Goal: Task Accomplishment & Management: Manage account settings

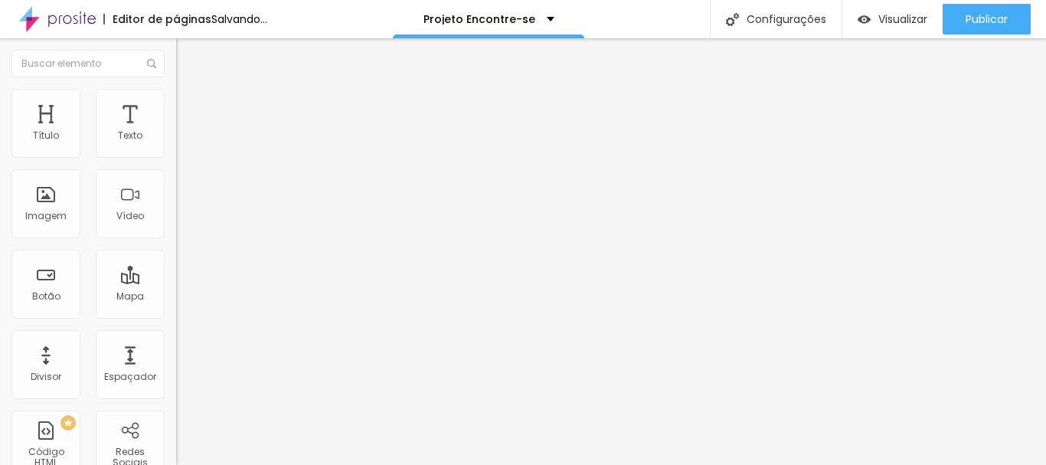
click at [176, 132] on span "Trocar imagem" at bounding box center [218, 125] width 84 height 13
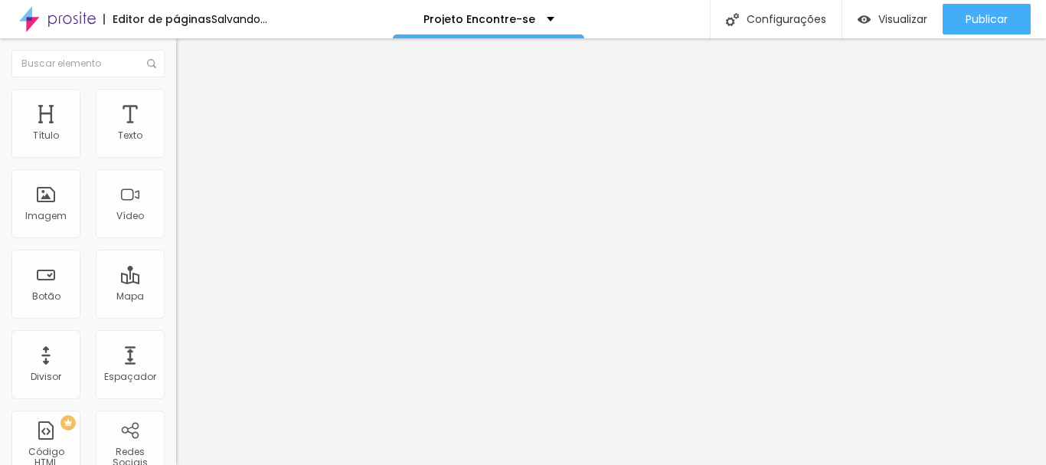
click at [176, 132] on span "Trocar imagem" at bounding box center [218, 125] width 84 height 13
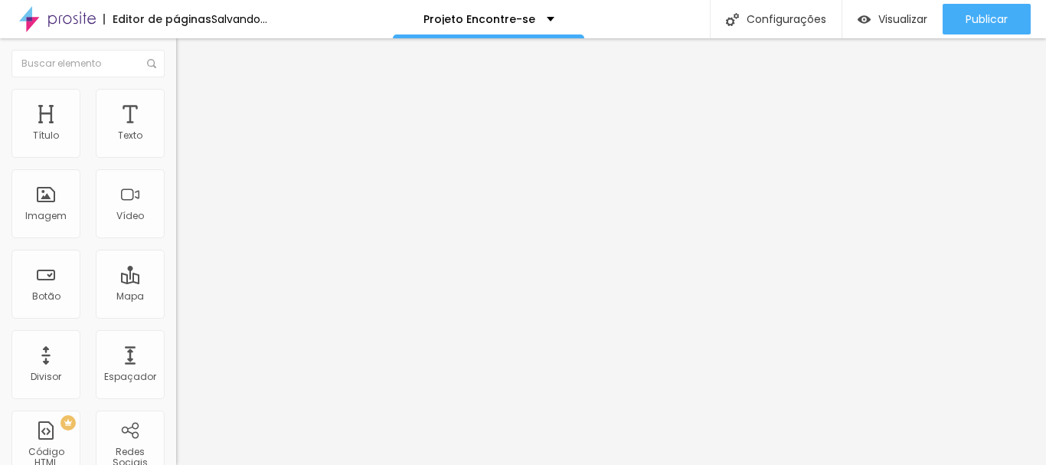
click at [176, 132] on span "Trocar imagem" at bounding box center [218, 125] width 84 height 13
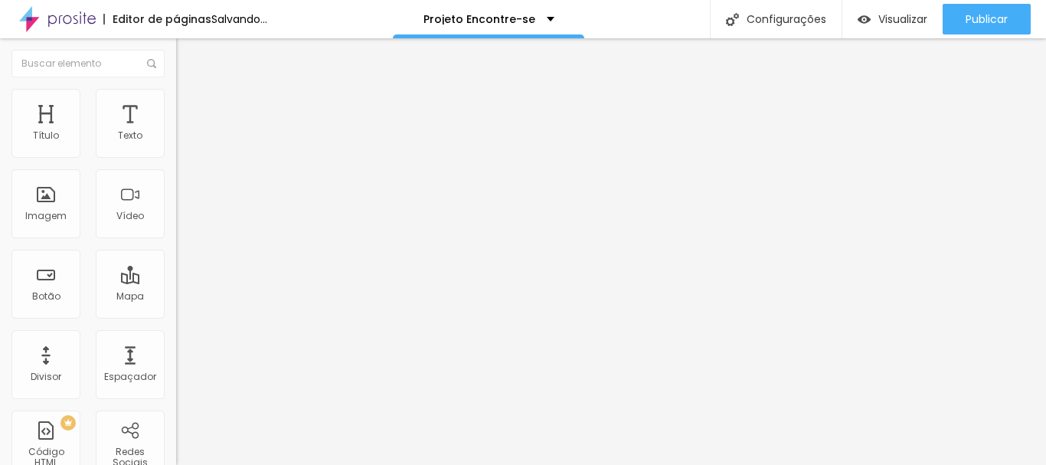
click at [176, 132] on span "Trocar imagem" at bounding box center [218, 125] width 84 height 13
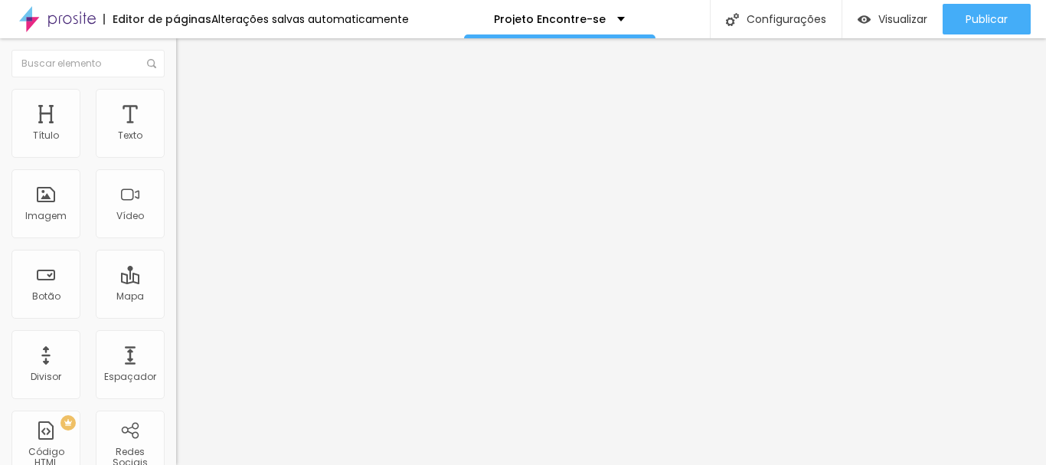
click at [176, 97] on li "Estilo" at bounding box center [264, 96] width 176 height 15
click at [190, 106] on span "Estilo" at bounding box center [202, 99] width 24 height 13
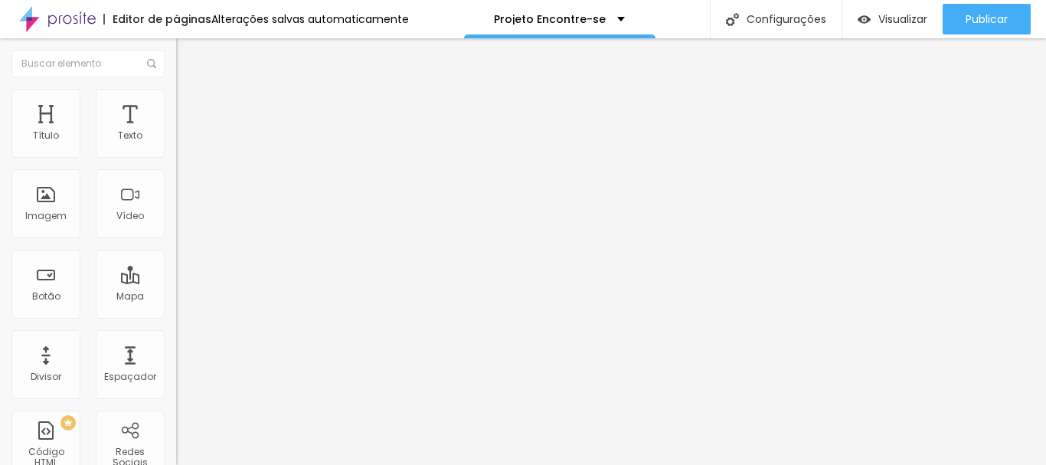
type input "95"
type input "100"
drag, startPoint x: 113, startPoint y: 165, endPoint x: 209, endPoint y: 172, distance: 96.0
type input "100"
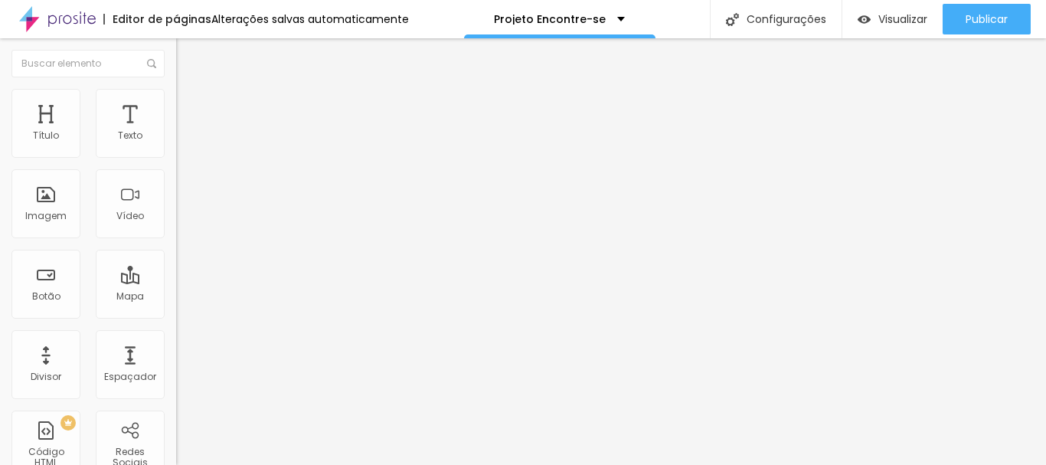
click at [209, 157] on input "range" at bounding box center [225, 151] width 99 height 12
type input "22"
type input "74"
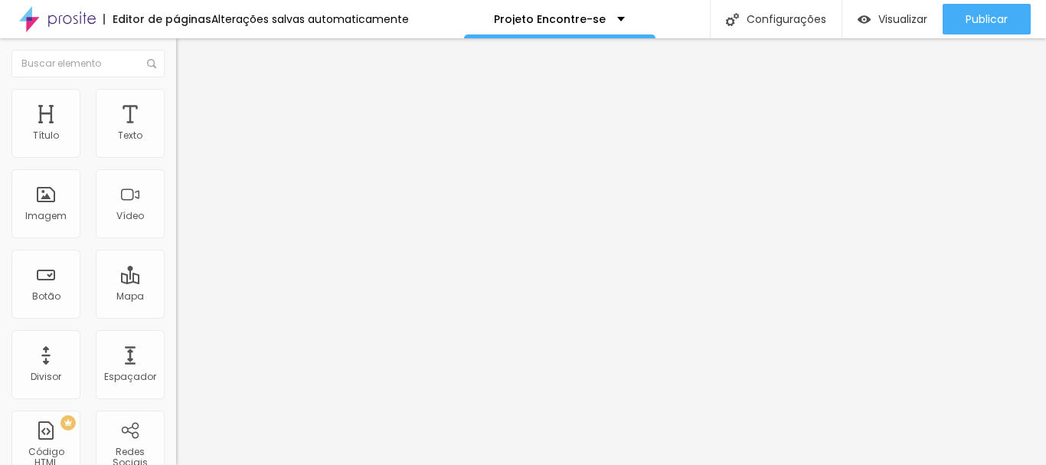
type input "84"
type input "90"
drag, startPoint x: 35, startPoint y: 148, endPoint x: 46, endPoint y: 149, distance: 10.8
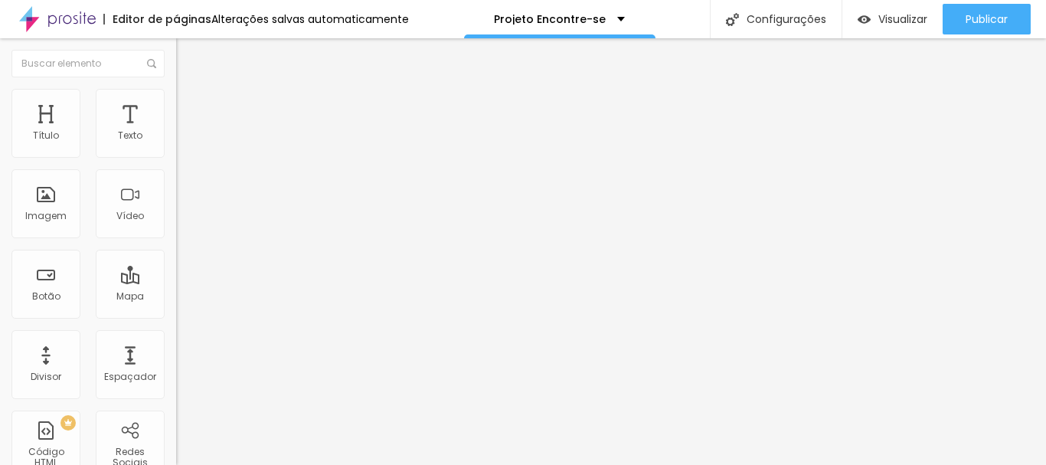
type input "90"
click at [176, 282] on input "range" at bounding box center [225, 288] width 99 height 12
click at [176, 104] on li "Estilo" at bounding box center [264, 96] width 176 height 15
click at [190, 90] on span "Conteúdo" at bounding box center [213, 83] width 47 height 13
click at [176, 132] on span "Trocar imagem" at bounding box center [218, 125] width 84 height 13
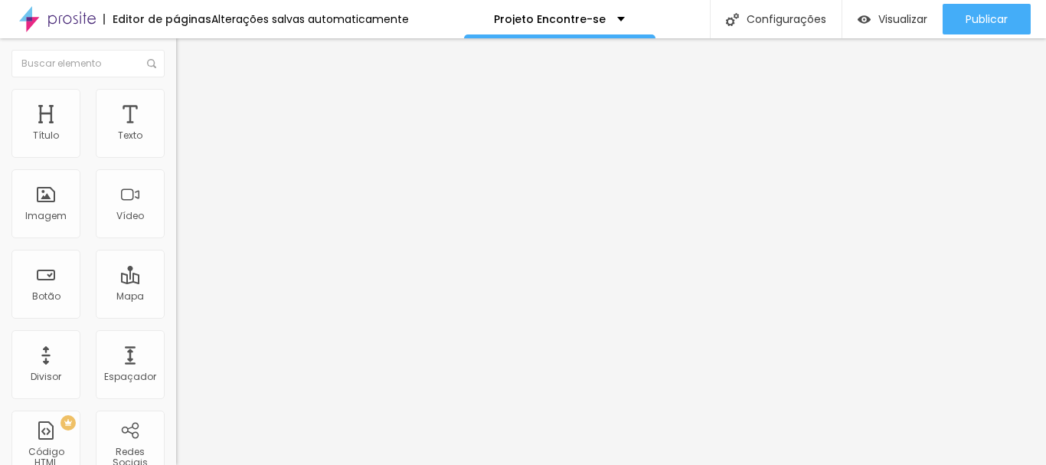
click at [176, 93] on img at bounding box center [183, 96] width 14 height 14
type input "65"
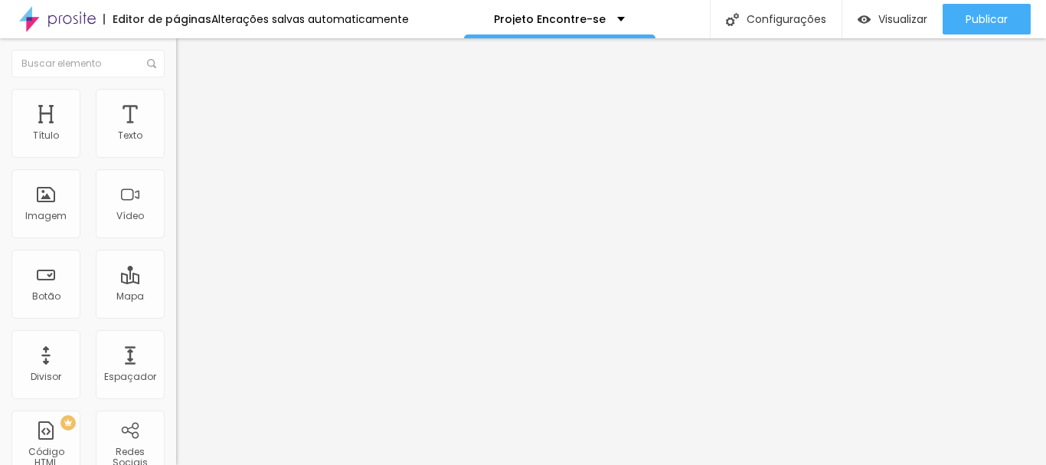
type input "65"
type input "80"
type input "100"
drag, startPoint x: 107, startPoint y: 164, endPoint x: 221, endPoint y: 166, distance: 113.4
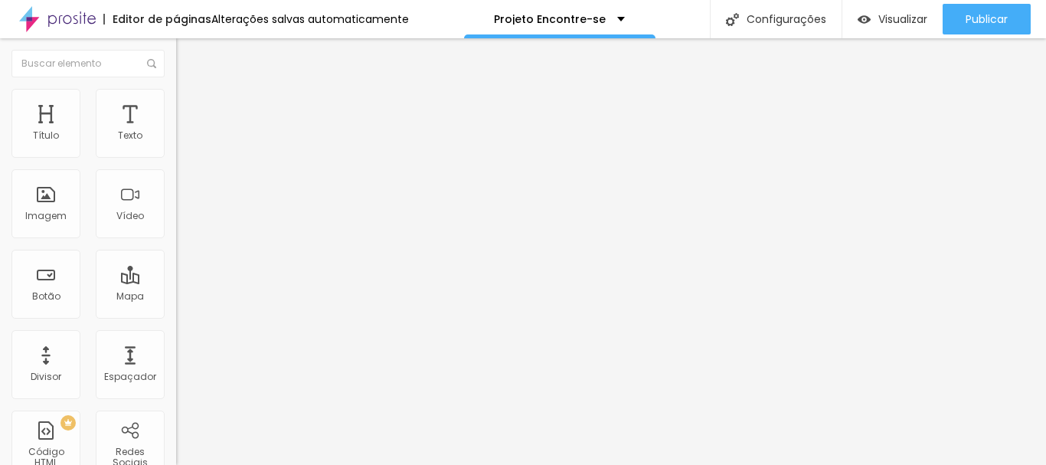
type input "100"
click at [221, 157] on input "range" at bounding box center [225, 151] width 99 height 12
click at [176, 89] on li "Conteúdo" at bounding box center [264, 81] width 176 height 15
click at [176, 282] on div at bounding box center [264, 289] width 176 height 14
type input "96"
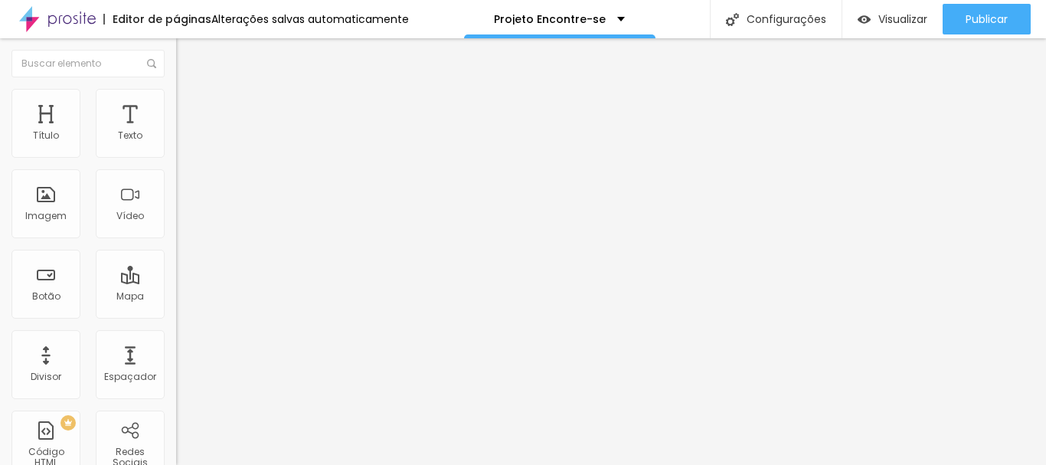
type input "96"
type input "115"
type input "110"
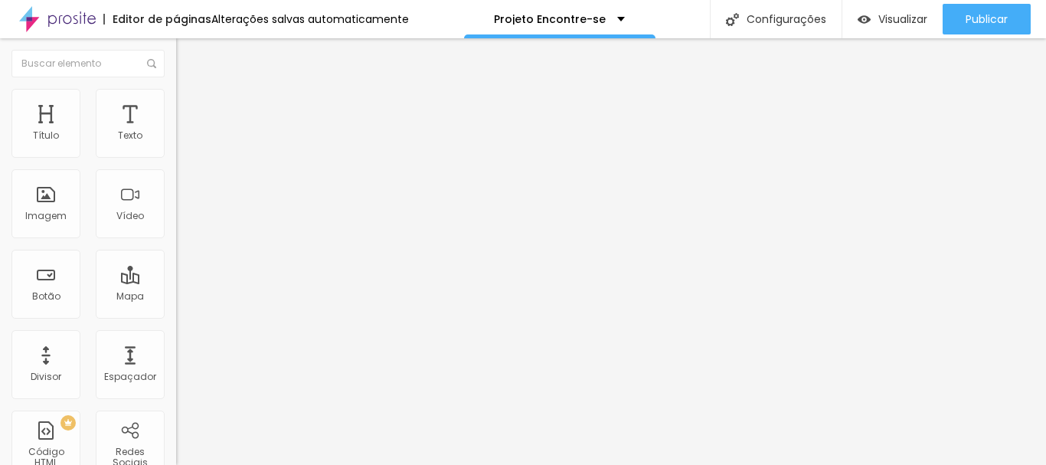
type input "100"
type input "90"
type input "84"
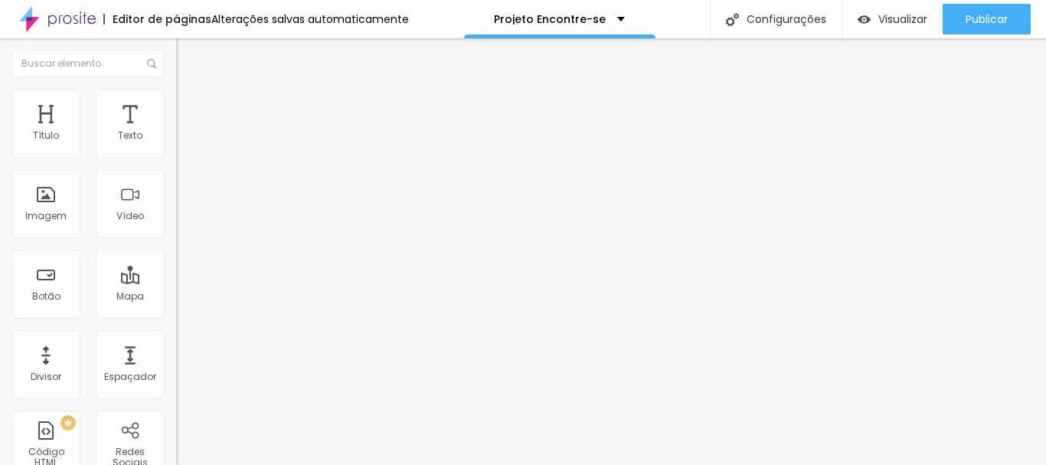
type input "84"
type input "79"
type input "84"
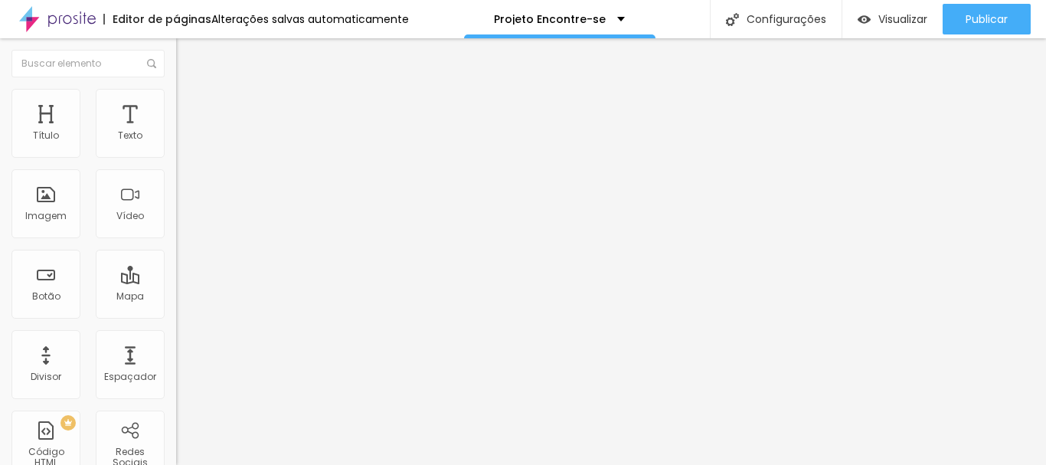
type input "90"
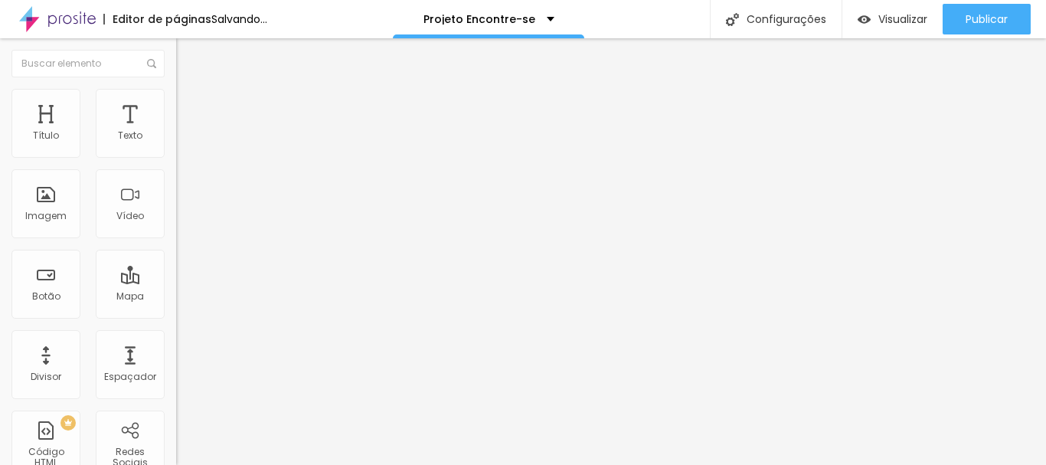
type input "90"
click at [176, 282] on input "range" at bounding box center [225, 288] width 99 height 12
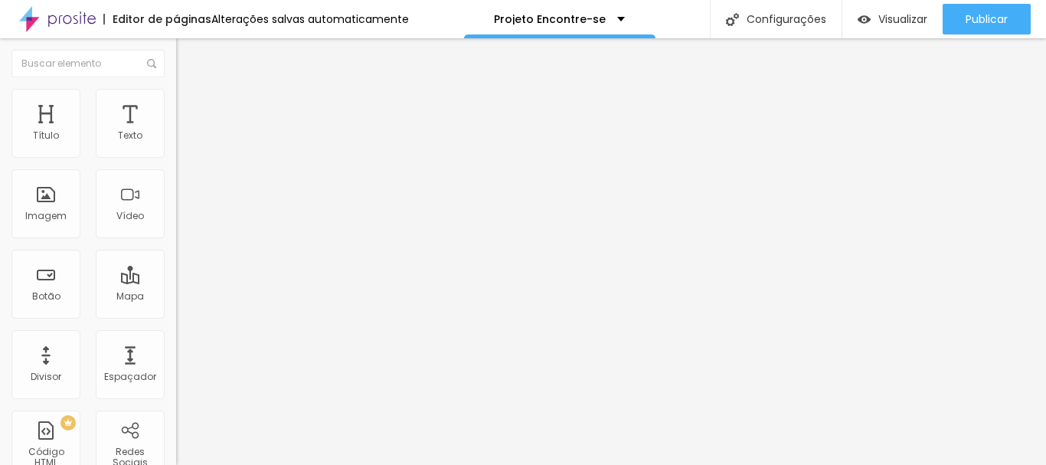
click at [176, 132] on span "Trocar imagem" at bounding box center [218, 125] width 84 height 13
type input "53"
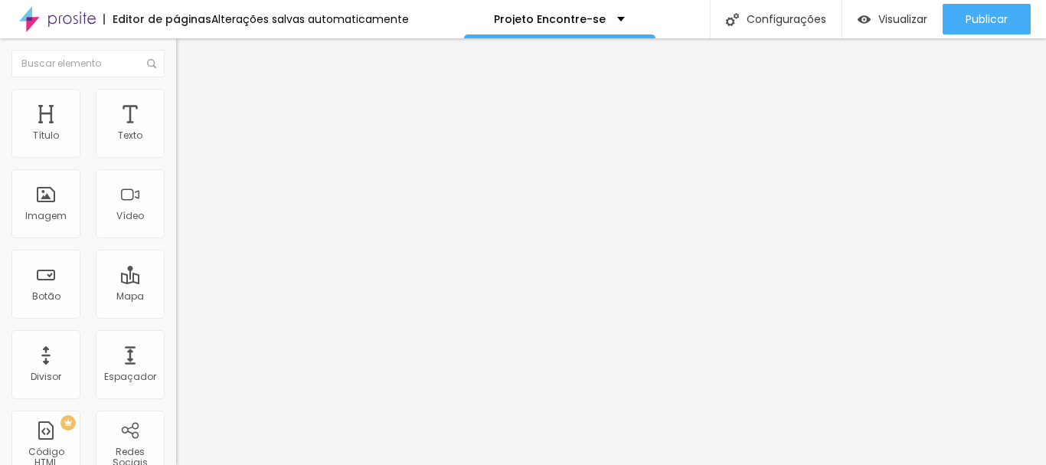
type input "53"
type input "64"
type input "69"
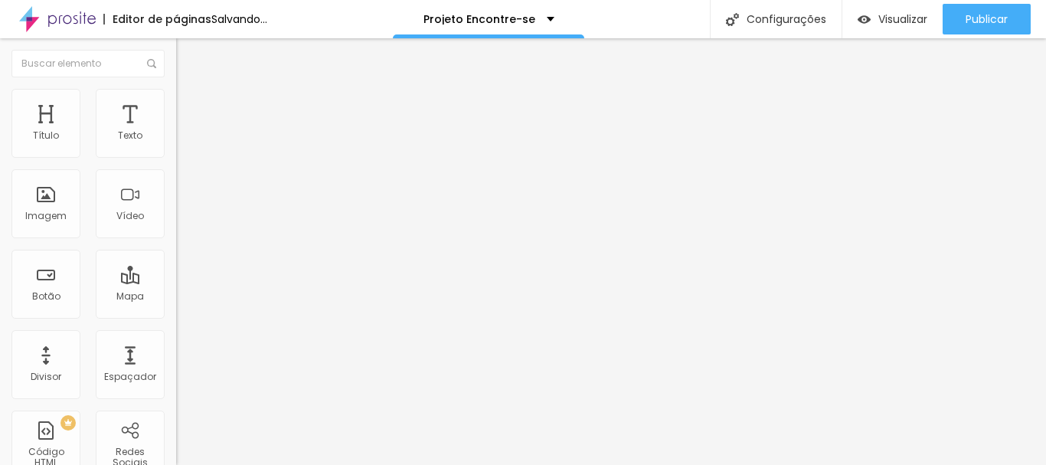
type input "79"
type input "84"
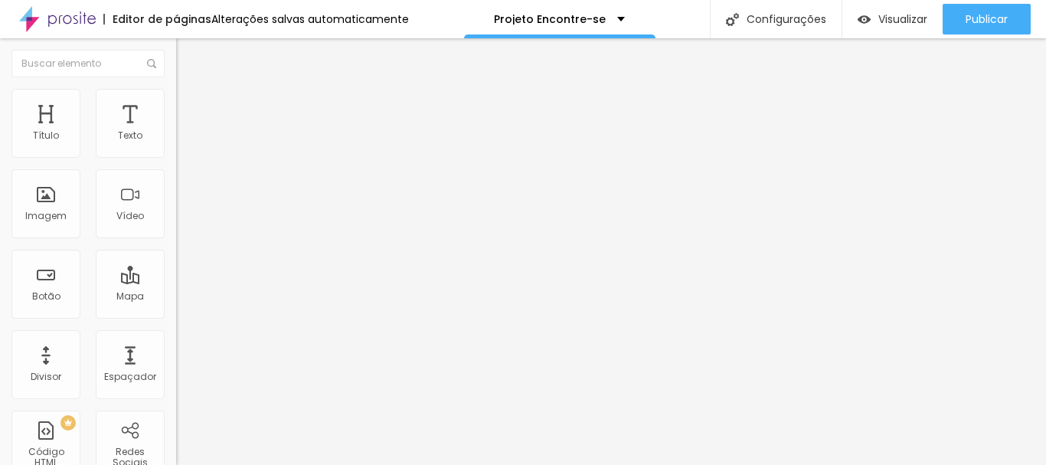
type input "90"
click at [176, 282] on input "range" at bounding box center [225, 288] width 99 height 12
click at [190, 103] on span "Estilo" at bounding box center [202, 99] width 24 height 13
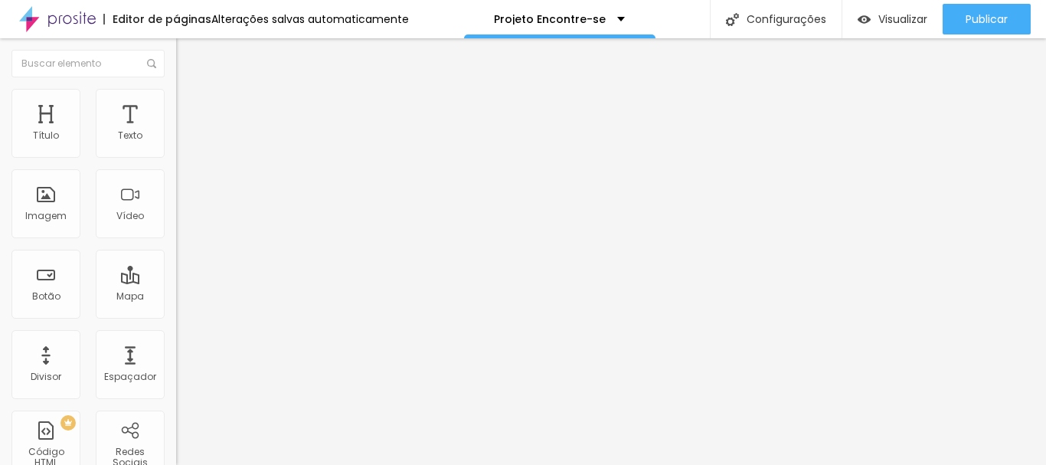
click at [176, 102] on ul "Conteúdo Estilo Avançado" at bounding box center [264, 97] width 176 height 46
click at [176, 101] on li "Estilo" at bounding box center [264, 96] width 176 height 15
click at [176, 104] on img at bounding box center [183, 111] width 14 height 14
click at [176, 87] on img at bounding box center [183, 81] width 14 height 14
click at [906, 15] on span "Visualizar" at bounding box center [903, 19] width 49 height 12
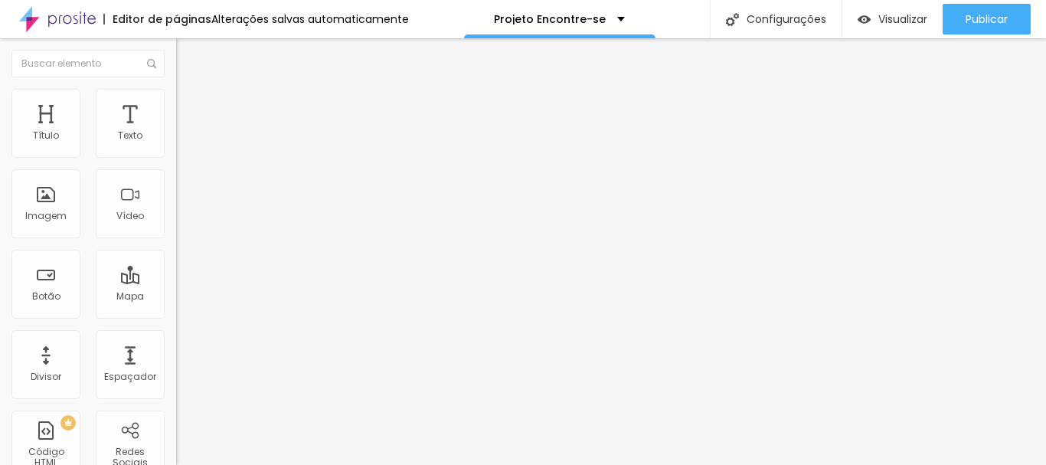
click at [176, 132] on span "Trocar imagem" at bounding box center [218, 125] width 84 height 13
click at [176, 102] on li "Estilo" at bounding box center [264, 96] width 176 height 15
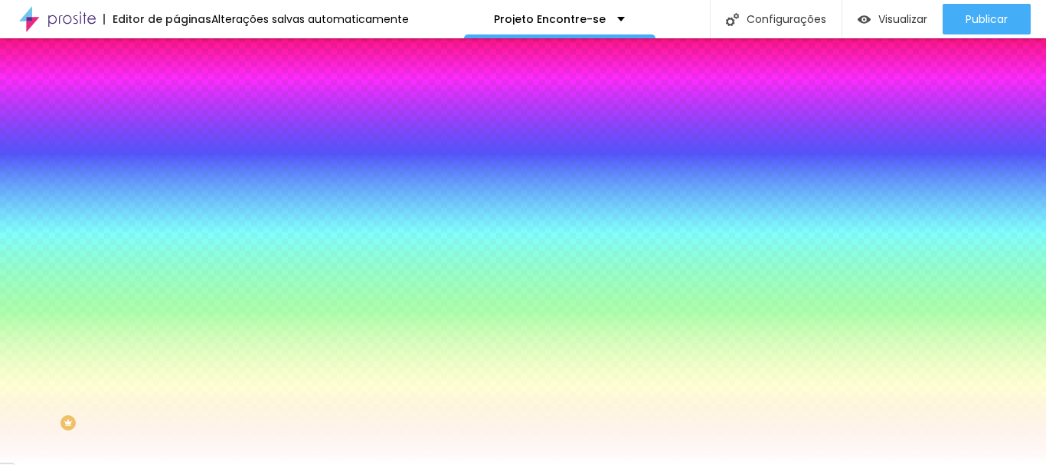
click at [176, 224] on input "#FFFFFF" at bounding box center [268, 215] width 184 height 15
paste input "EFC168"
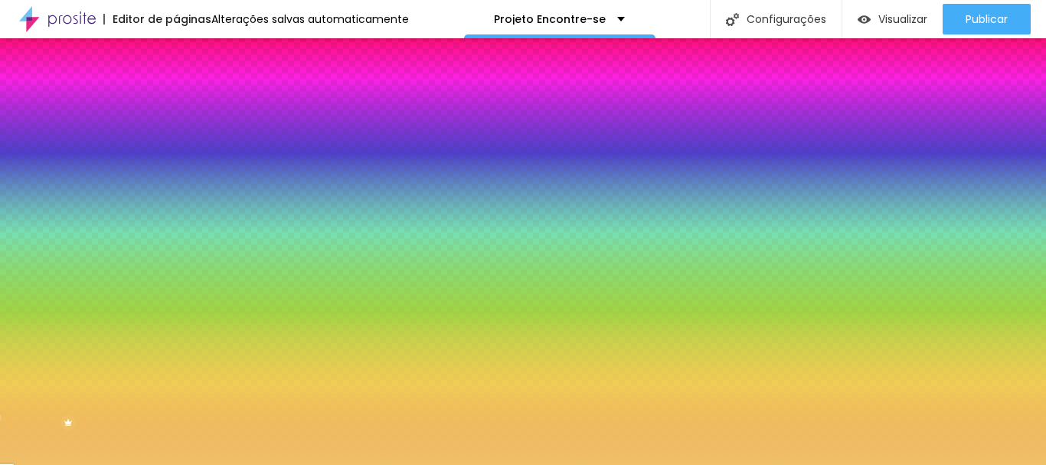
type input "#EFC168"
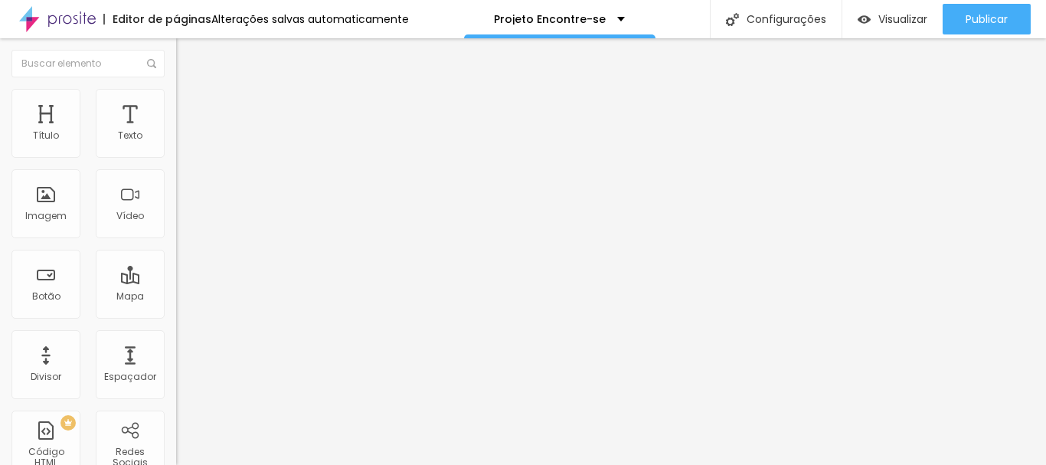
click at [184, 221] on icon "button" at bounding box center [187, 217] width 6 height 6
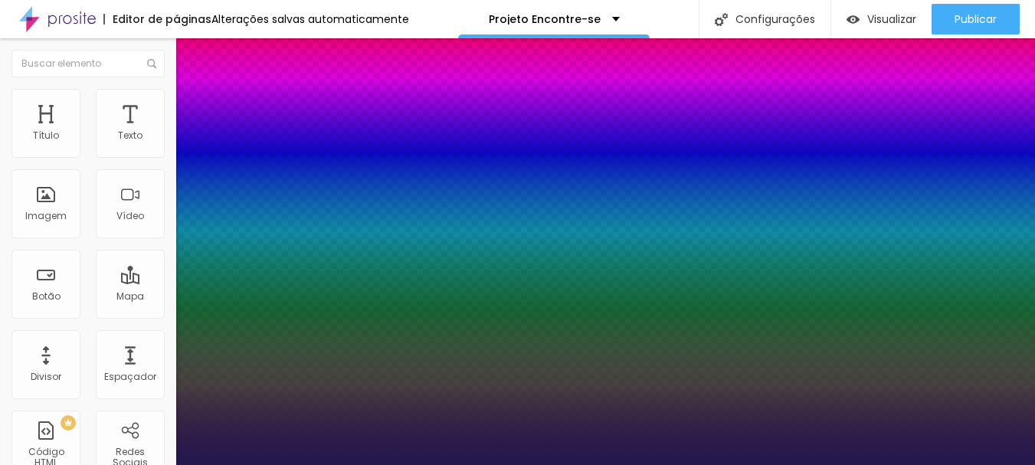
type input "1"
click at [211, 464] on div at bounding box center [517, 465] width 1035 height 0
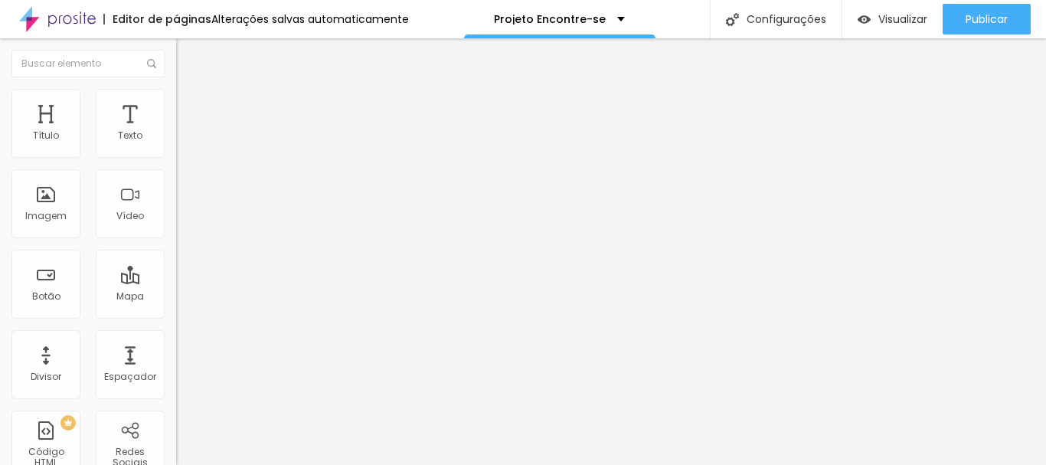
click at [176, 99] on ul "Conteúdo Estilo Avançado" at bounding box center [264, 97] width 176 height 46
click at [190, 106] on span "Estilo" at bounding box center [202, 99] width 24 height 13
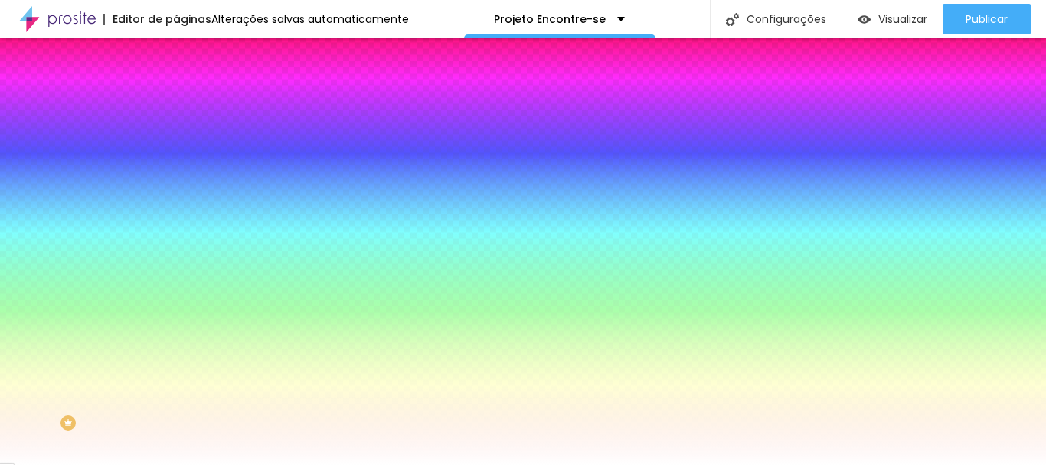
click at [176, 224] on input "#FFFFFF" at bounding box center [268, 215] width 184 height 15
paste input "EFC168"
type input "#EFC168"
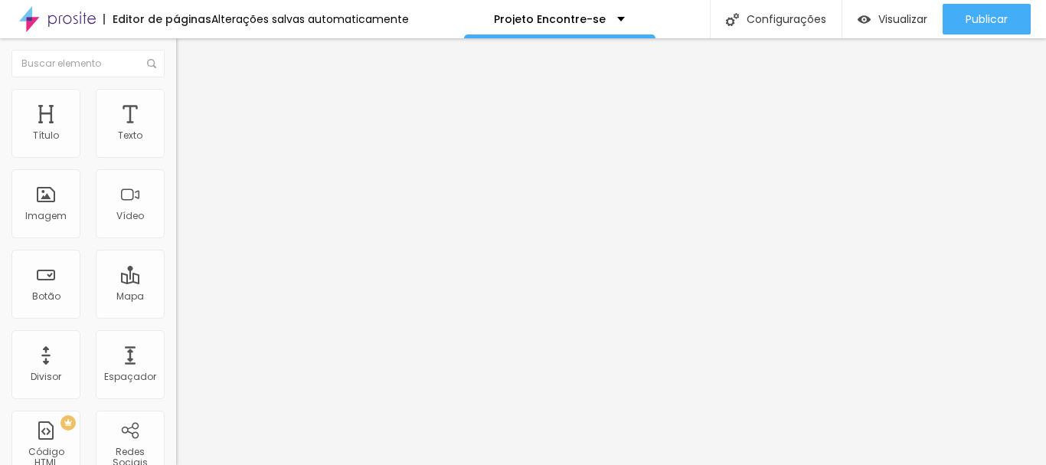
click at [176, 100] on li "Estilo" at bounding box center [264, 96] width 176 height 15
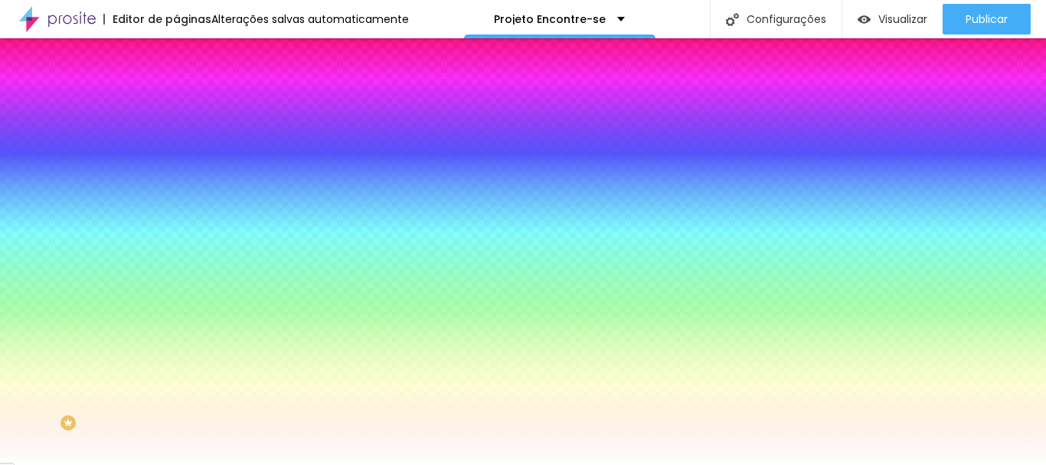
click at [176, 224] on input "#FFFFFF" at bounding box center [268, 215] width 184 height 15
paste input "EFC168"
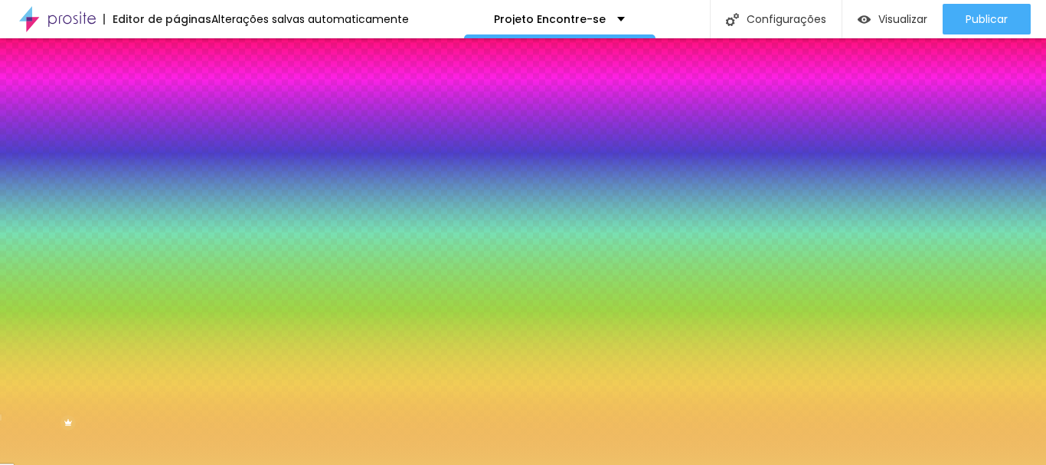
type input "#EFC168"
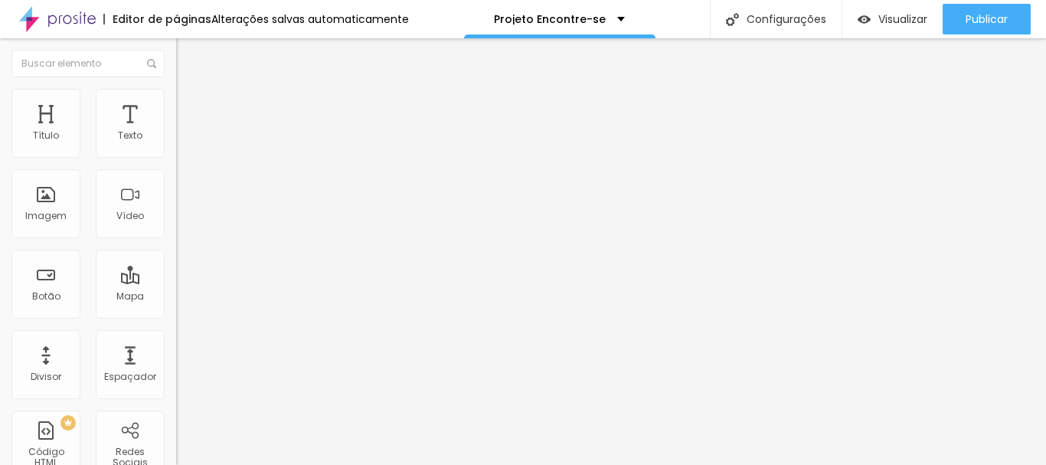
click at [176, 90] on ul "Conteúdo Estilo Avançado" at bounding box center [264, 97] width 176 height 46
click at [176, 102] on li "Estilo" at bounding box center [264, 96] width 176 height 15
click at [190, 106] on span "Estilo" at bounding box center [202, 99] width 24 height 13
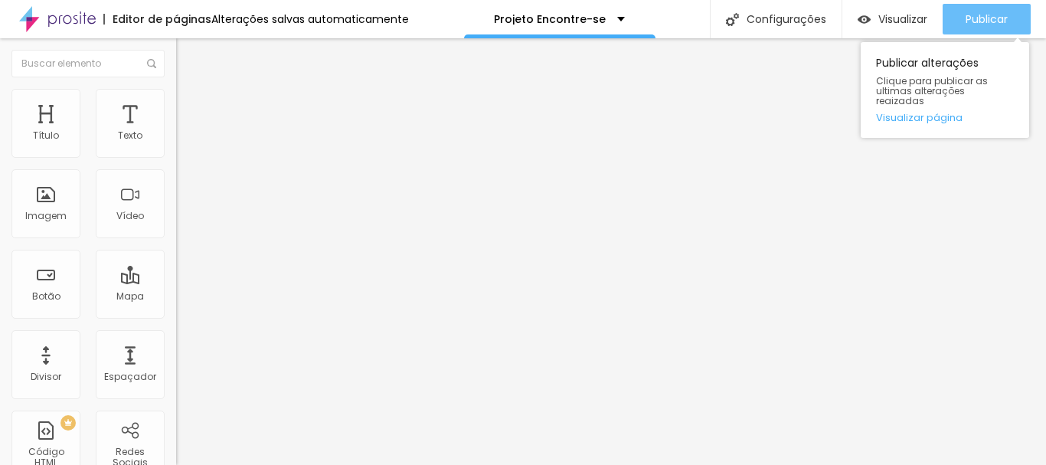
click at [951, 18] on button "Publicar" at bounding box center [987, 19] width 88 height 31
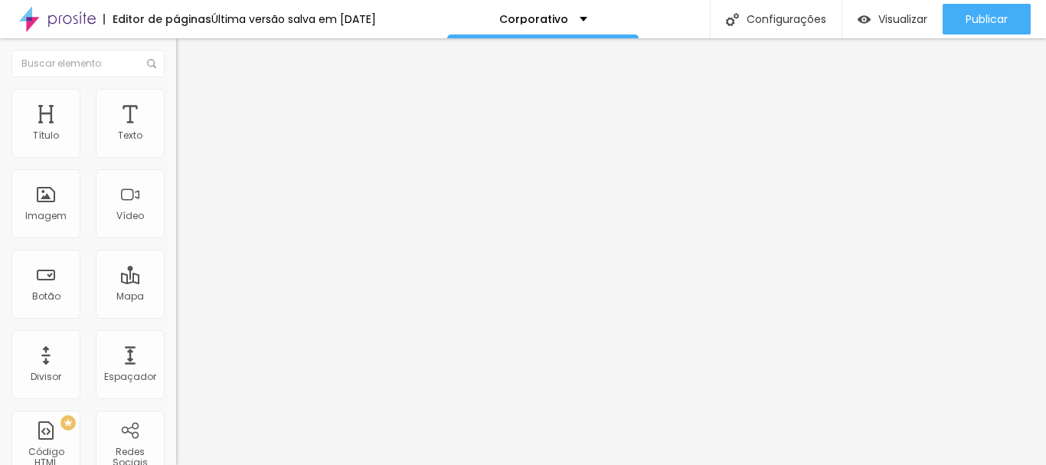
click at [176, 100] on li "Estilo" at bounding box center [264, 96] width 176 height 15
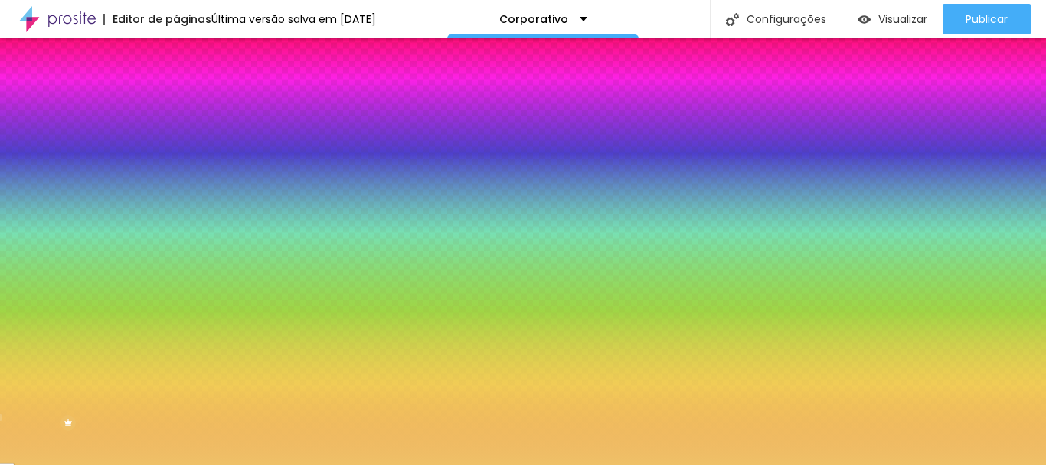
click at [176, 224] on input "#EFC168" at bounding box center [268, 215] width 184 height 15
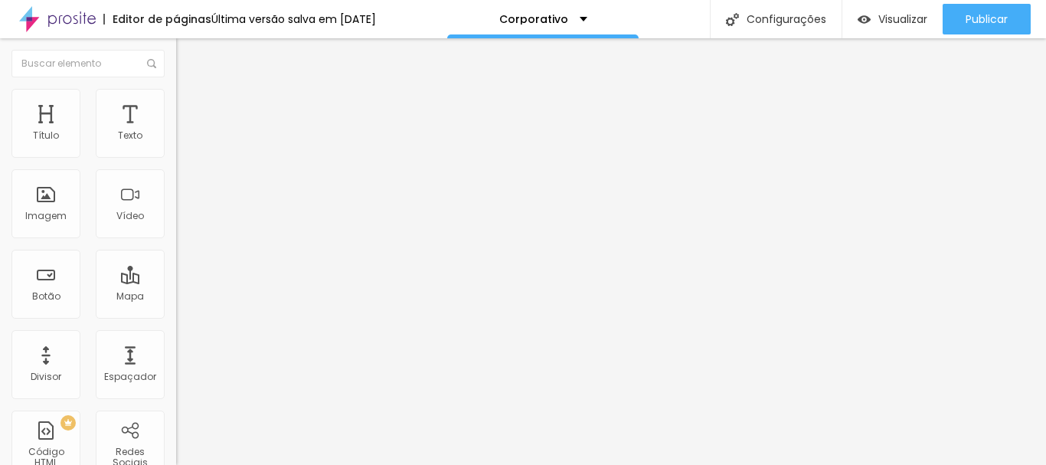
click at [190, 106] on span "Estilo" at bounding box center [202, 99] width 24 height 13
click at [190, 103] on span "Avançado" at bounding box center [215, 99] width 51 height 13
click at [176, 102] on ul "Conteúdo Estilo Avançado" at bounding box center [264, 97] width 176 height 46
click at [176, 103] on ul "Conteúdo Estilo Avançado" at bounding box center [264, 97] width 176 height 46
click at [190, 106] on span "Estilo" at bounding box center [202, 99] width 24 height 13
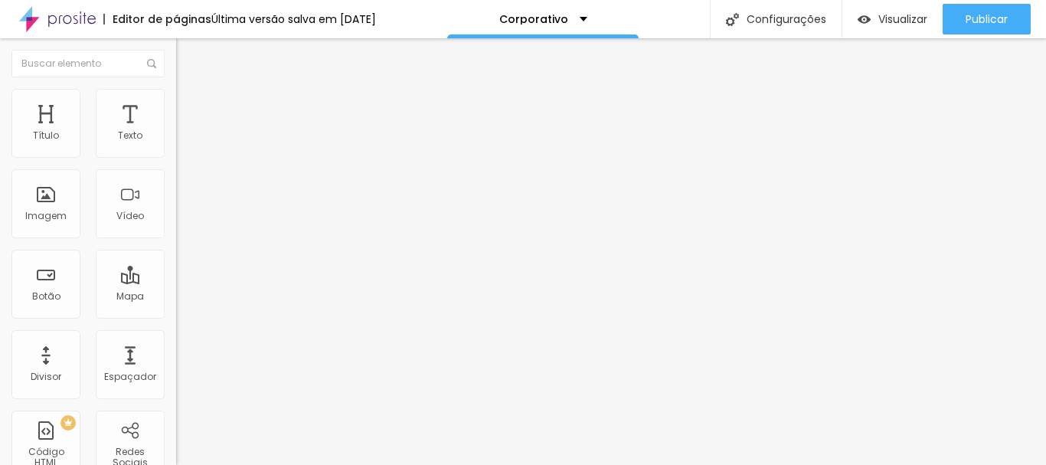
click at [190, 118] on span "Estilo" at bounding box center [202, 111] width 24 height 13
click at [190, 120] on span "Avançado" at bounding box center [215, 126] width 51 height 13
click at [190, 106] on span "Estilo" at bounding box center [202, 99] width 24 height 13
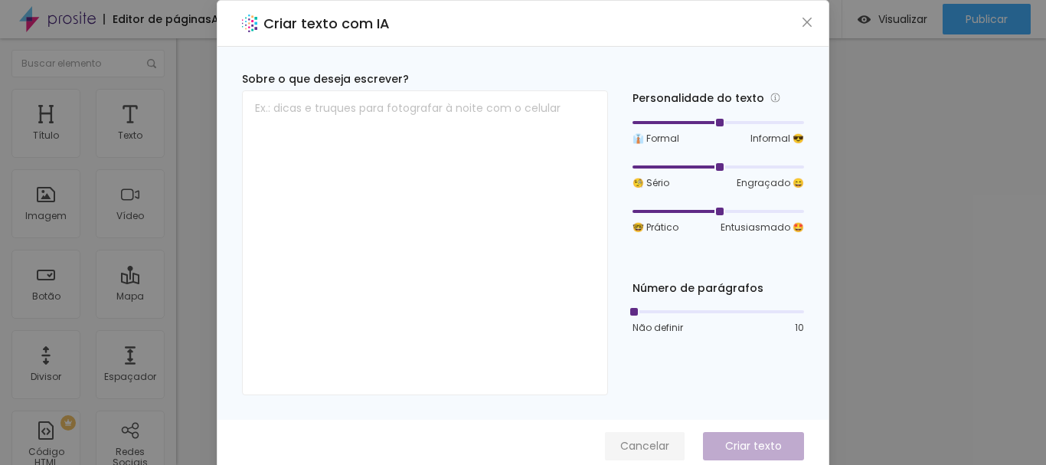
click at [637, 447] on span "Cancelar" at bounding box center [645, 446] width 49 height 16
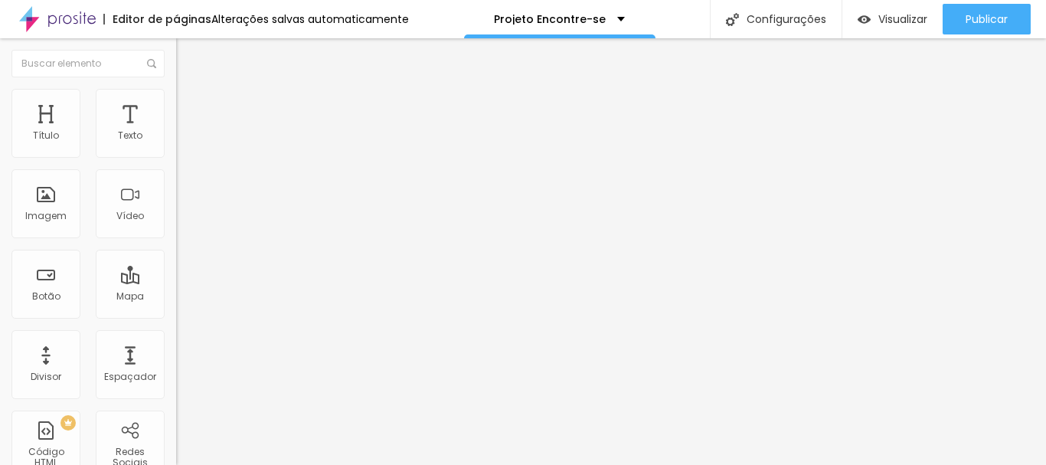
click at [176, 132] on span "Trocar imagem" at bounding box center [218, 125] width 84 height 13
click at [176, 53] on button "Editar Imagem" at bounding box center [264, 55] width 176 height 35
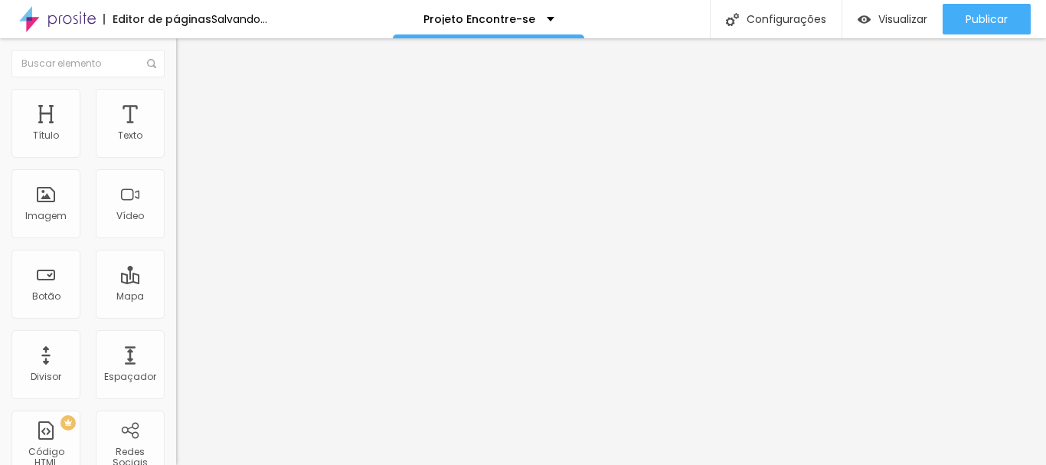
type input "48"
type input "53"
type input "59"
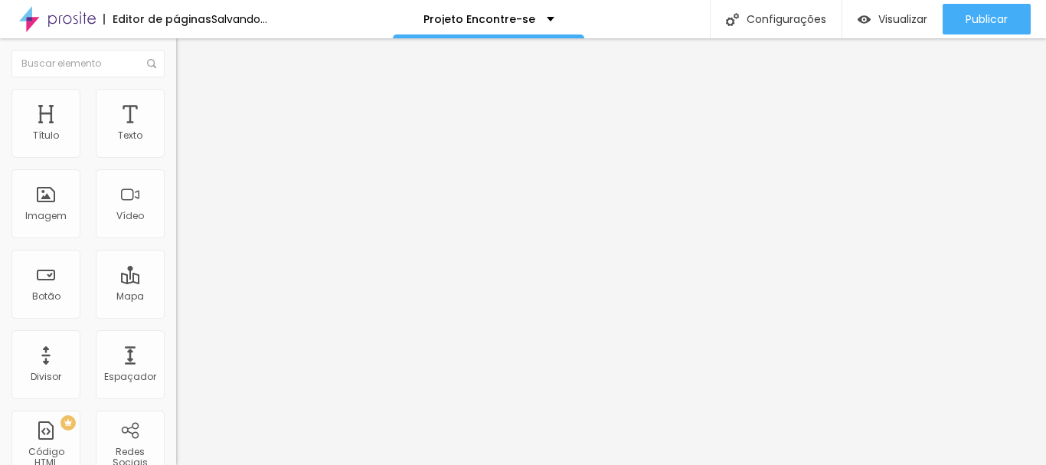
type input "59"
type input "69"
type input "64"
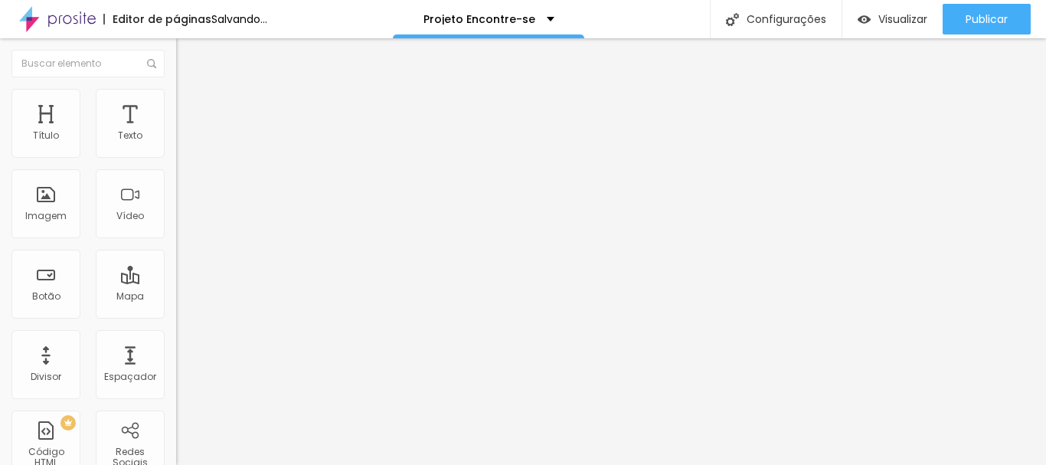
type input "59"
type input "53"
type input "48"
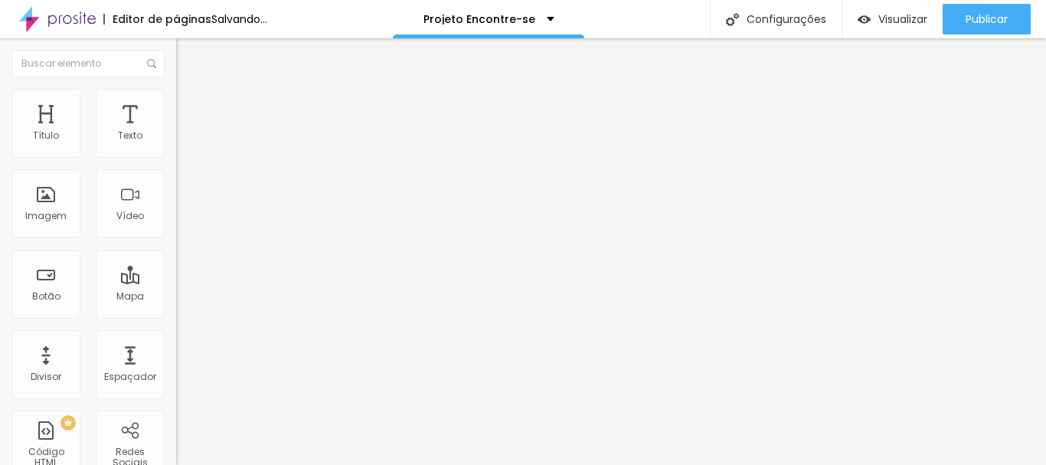
type input "48"
type input "43"
click at [176, 282] on input "range" at bounding box center [225, 288] width 99 height 12
type input "43"
click at [176, 276] on div "Editar Espaçador Conteúdo Avançado 43 px Tamanho" at bounding box center [264, 251] width 176 height 427
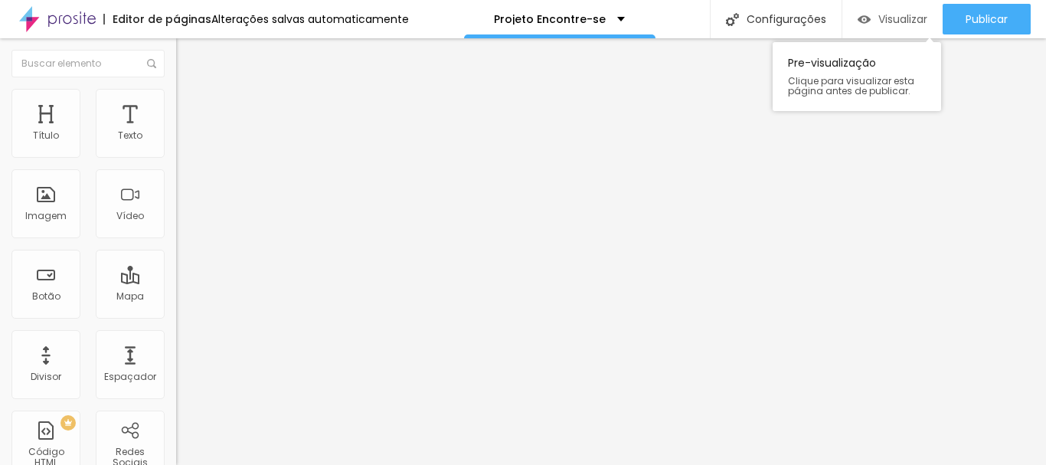
click at [909, 28] on div "Visualizar" at bounding box center [893, 19] width 70 height 31
click at [176, 108] on ul "Conteúdo Estilo Avançado" at bounding box center [264, 97] width 176 height 46
click at [190, 106] on span "Estilo" at bounding box center [202, 99] width 24 height 13
type input "35"
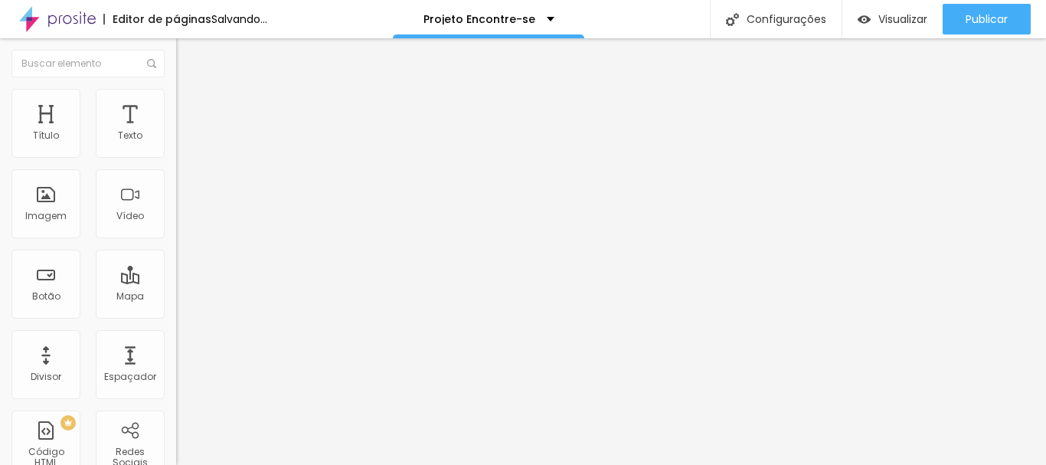
type input "30"
drag, startPoint x: 64, startPoint y: 164, endPoint x: 49, endPoint y: 162, distance: 14.6
type input "30"
click at [176, 157] on input "range" at bounding box center [225, 151] width 99 height 12
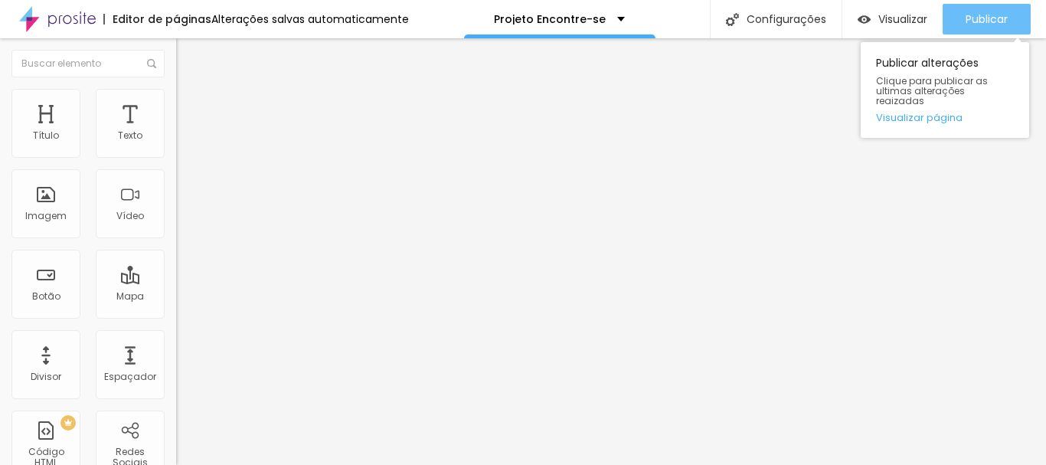
click at [970, 20] on span "Publicar" at bounding box center [987, 19] width 42 height 12
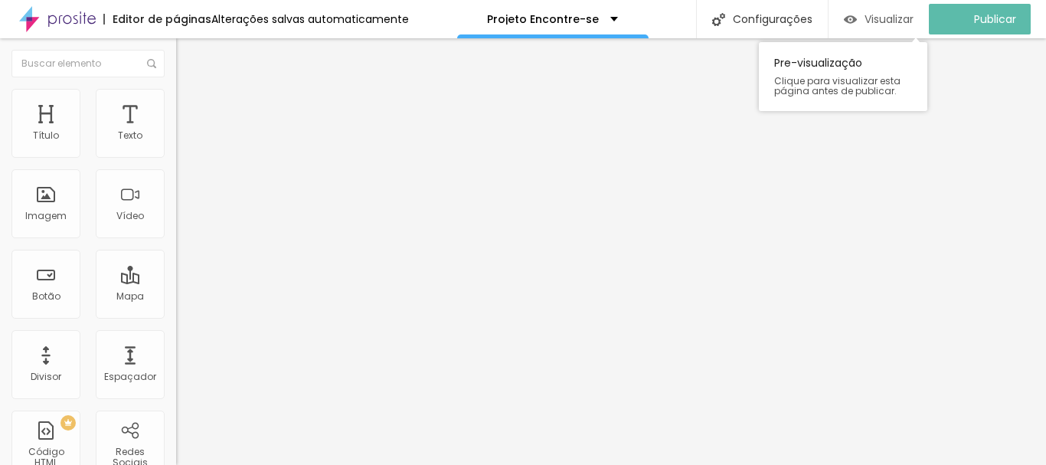
click at [896, 19] on span "Visualizar" at bounding box center [889, 19] width 49 height 12
